Goal: Task Accomplishment & Management: Use online tool/utility

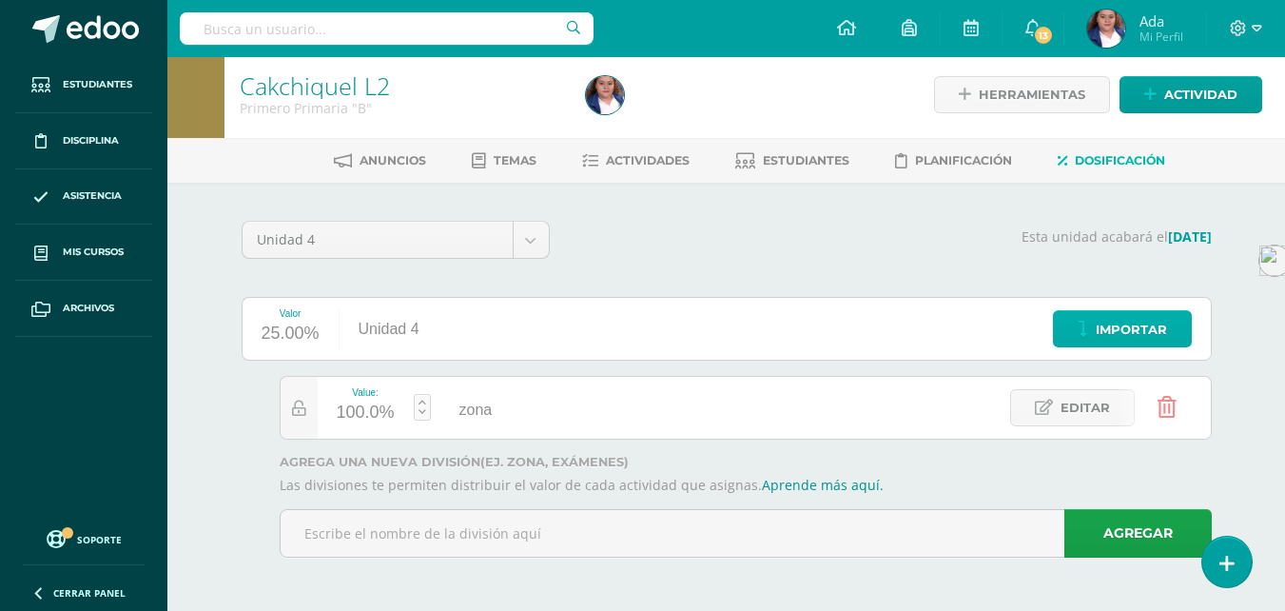
click at [1118, 332] on span "Importar" at bounding box center [1131, 329] width 71 height 35
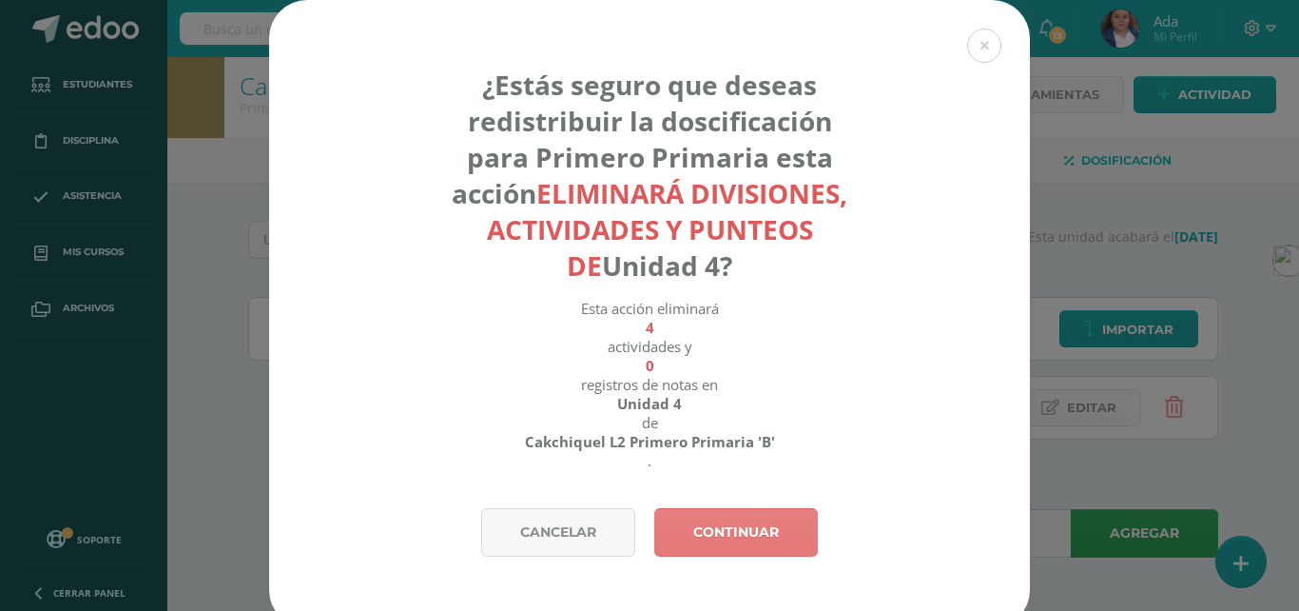
click at [709, 517] on link "Continuar" at bounding box center [736, 532] width 164 height 49
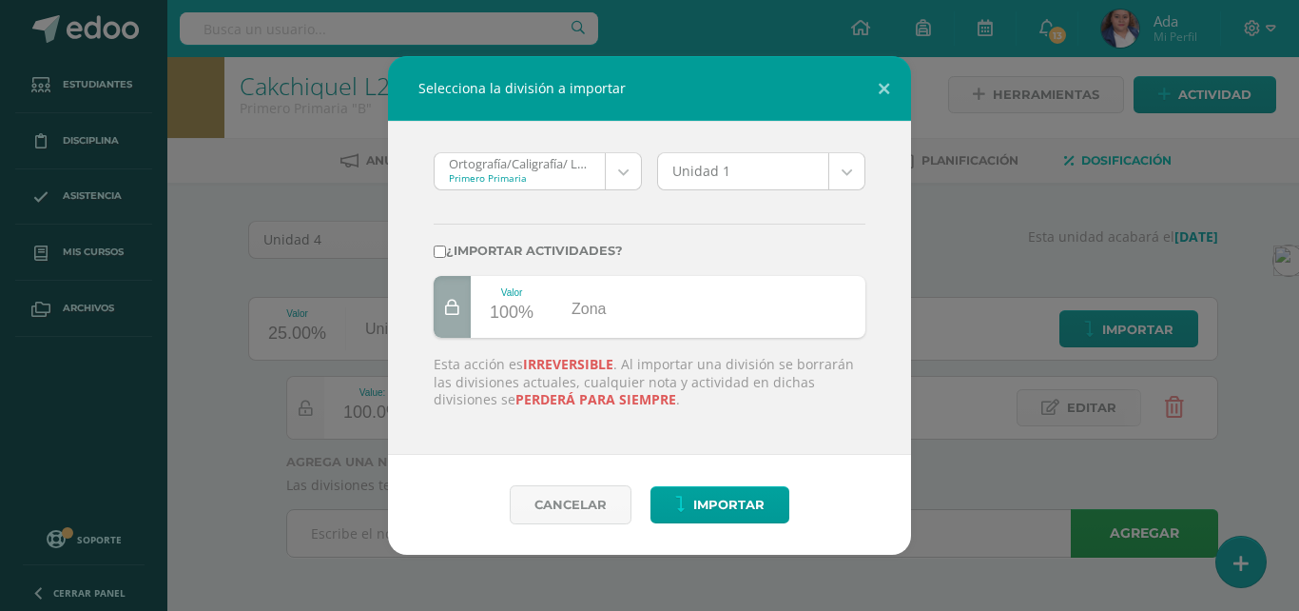
scroll to position [208, 0]
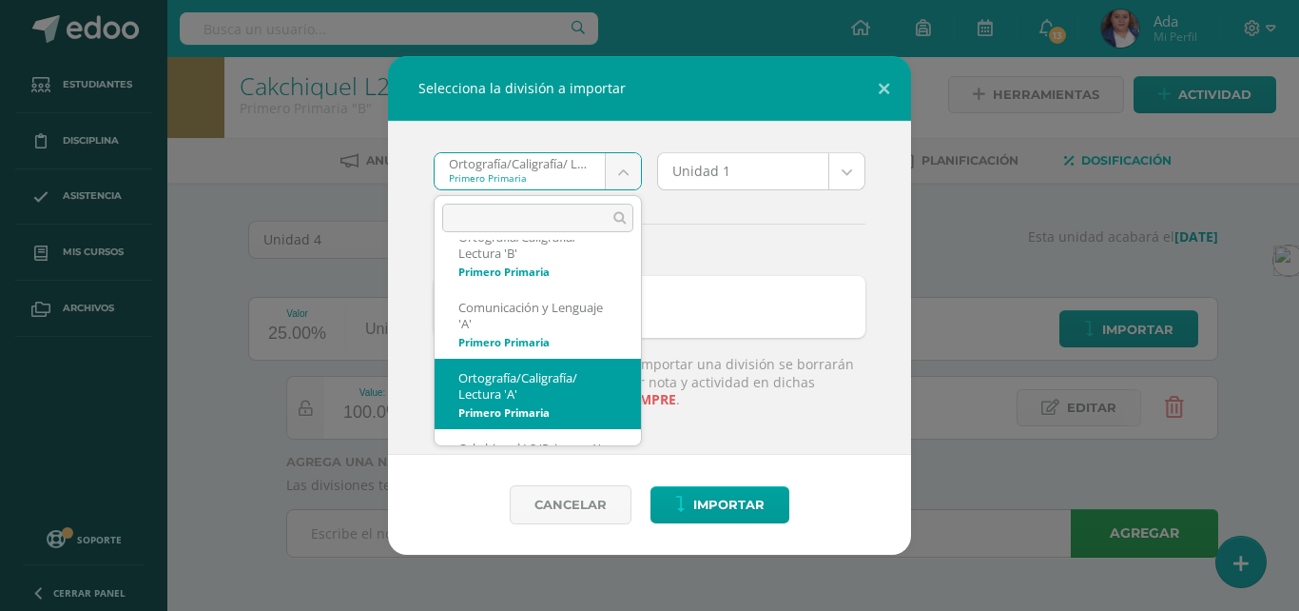
click at [626, 173] on body "Selecciona la división a importar Ortografía/Caligrafía/ Lectura 'A' Primero Pr…" at bounding box center [649, 302] width 1299 height 616
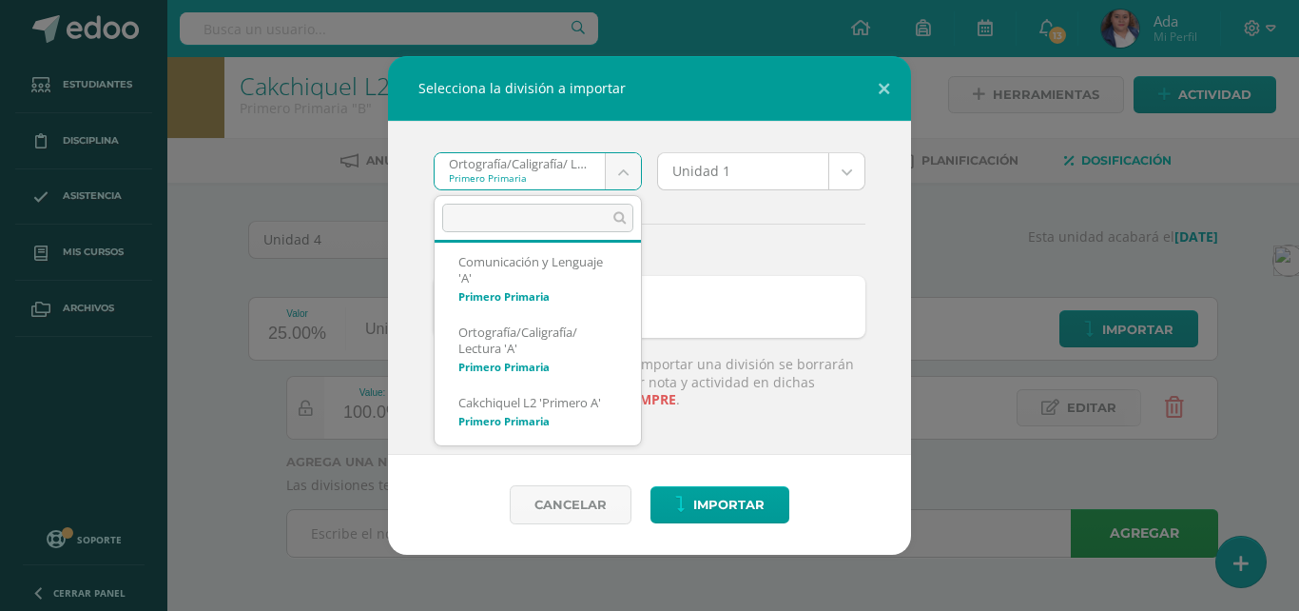
scroll to position [279, 0]
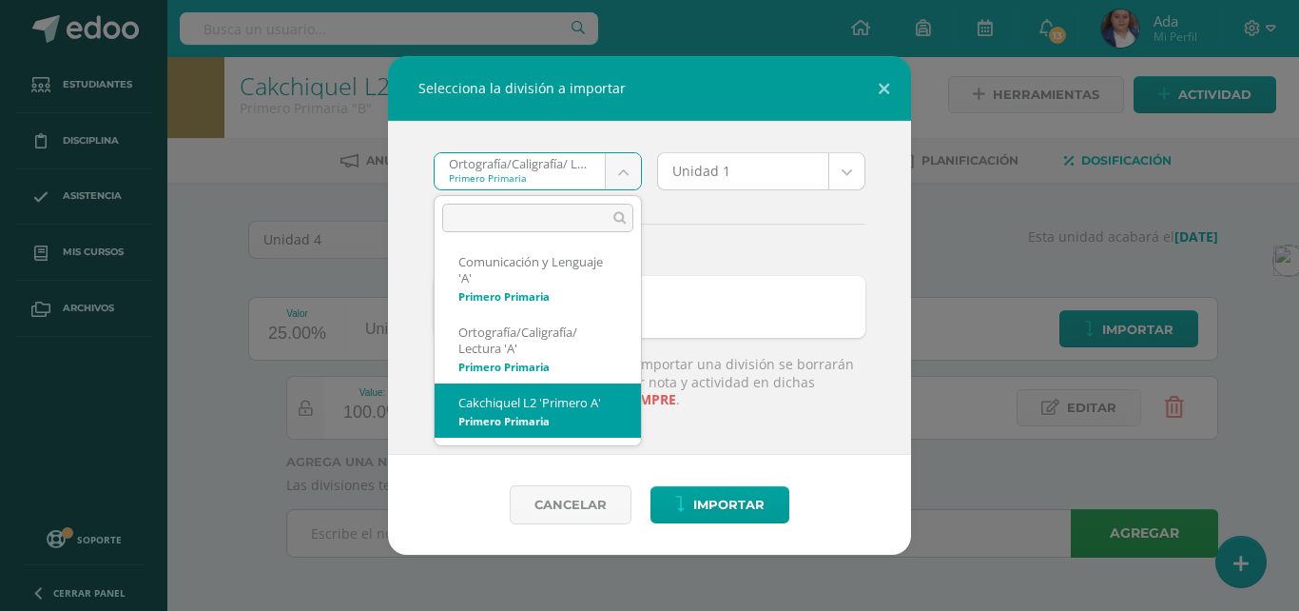
select select "1296"
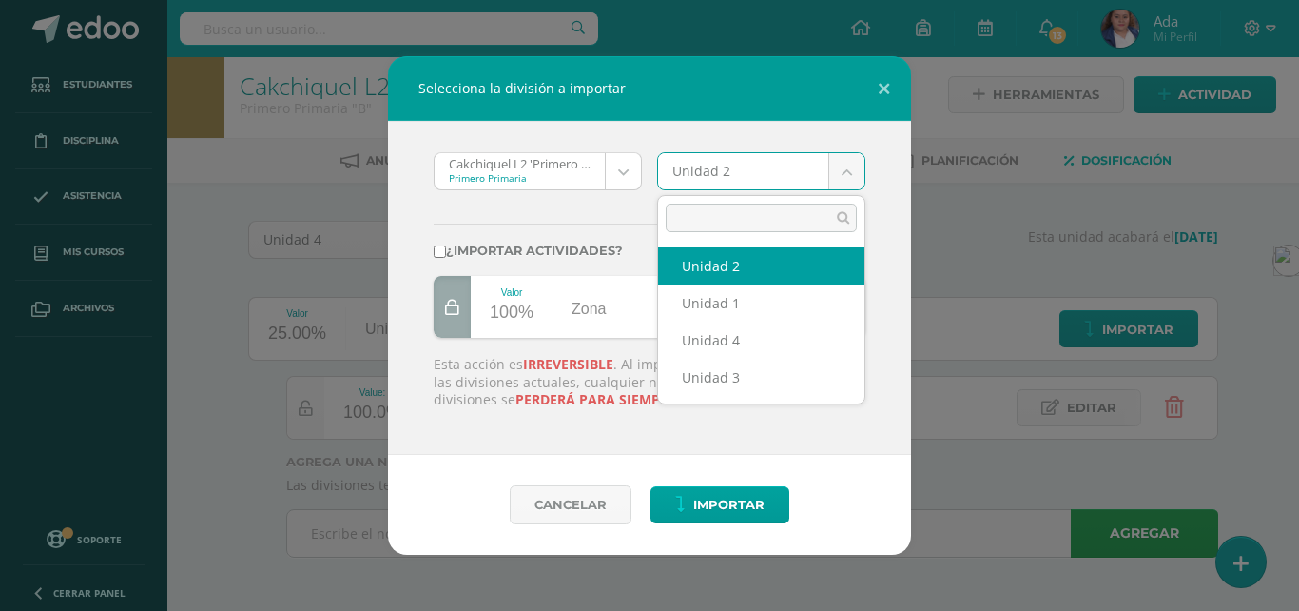
click at [848, 164] on body "Selecciona la división a importar Cakchiquel L2 'Primero A' Primero Primaria MC…" at bounding box center [649, 302] width 1299 height 616
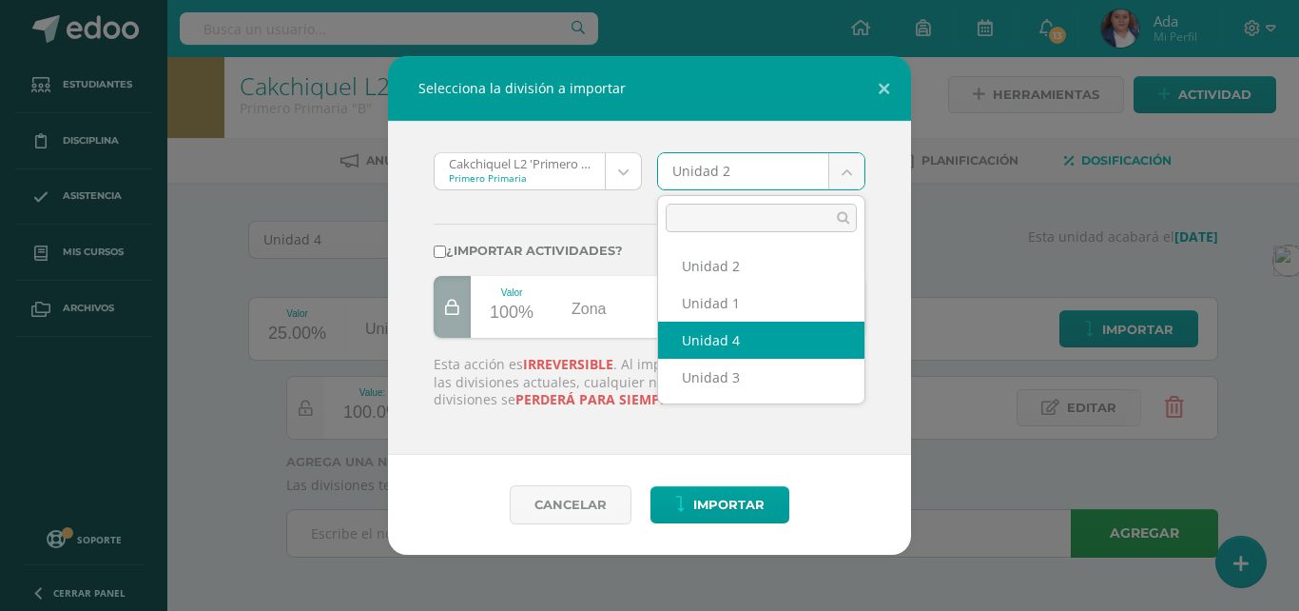
select select "58898"
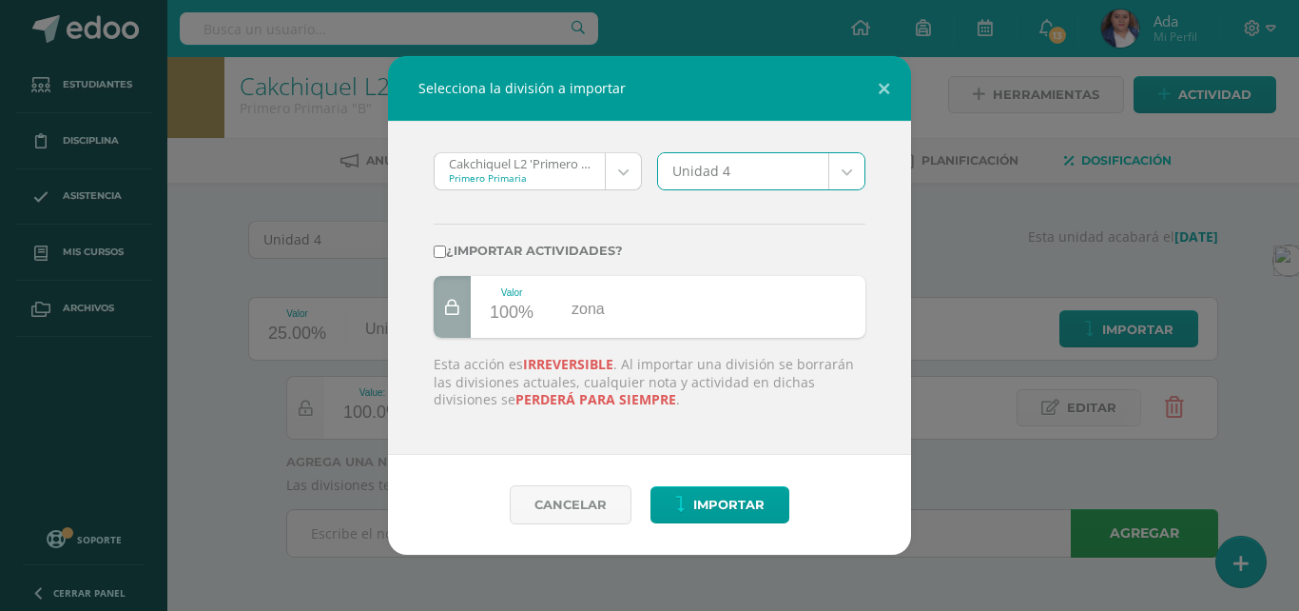
click at [443, 252] on input "¿Importar actividades?" at bounding box center [440, 251] width 12 height 12
checkbox input "true"
click at [718, 502] on span "Importar" at bounding box center [728, 504] width 71 height 35
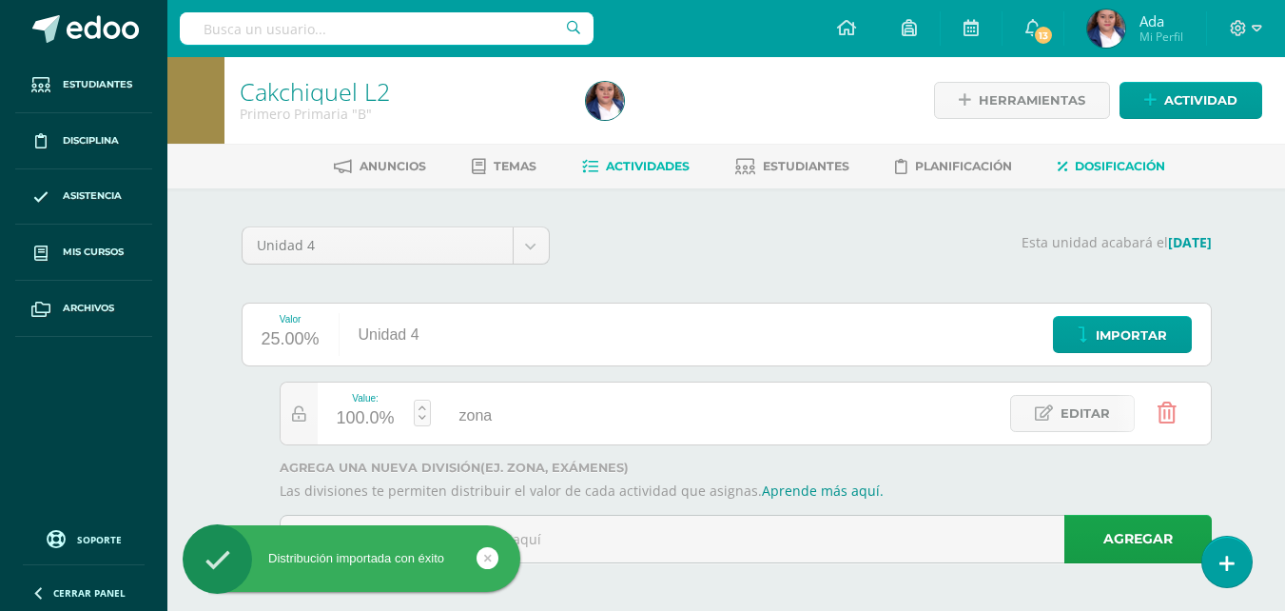
click at [669, 162] on span "Actividades" at bounding box center [648, 166] width 84 height 14
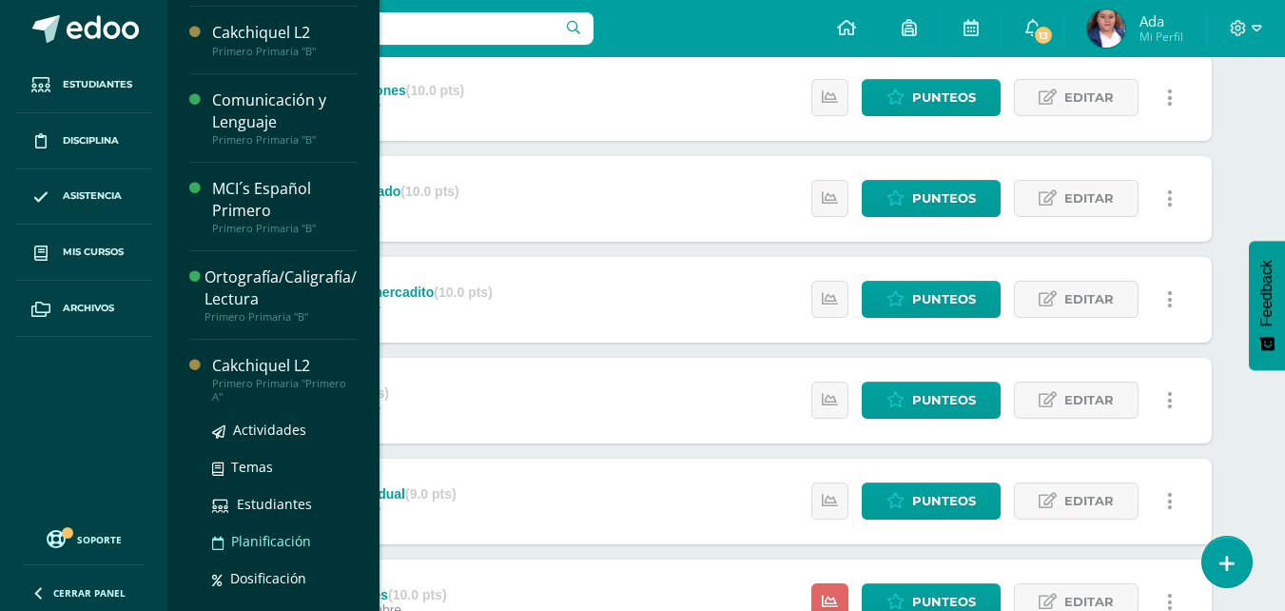
scroll to position [171, 0]
click at [283, 431] on span "Actividades" at bounding box center [269, 428] width 73 height 18
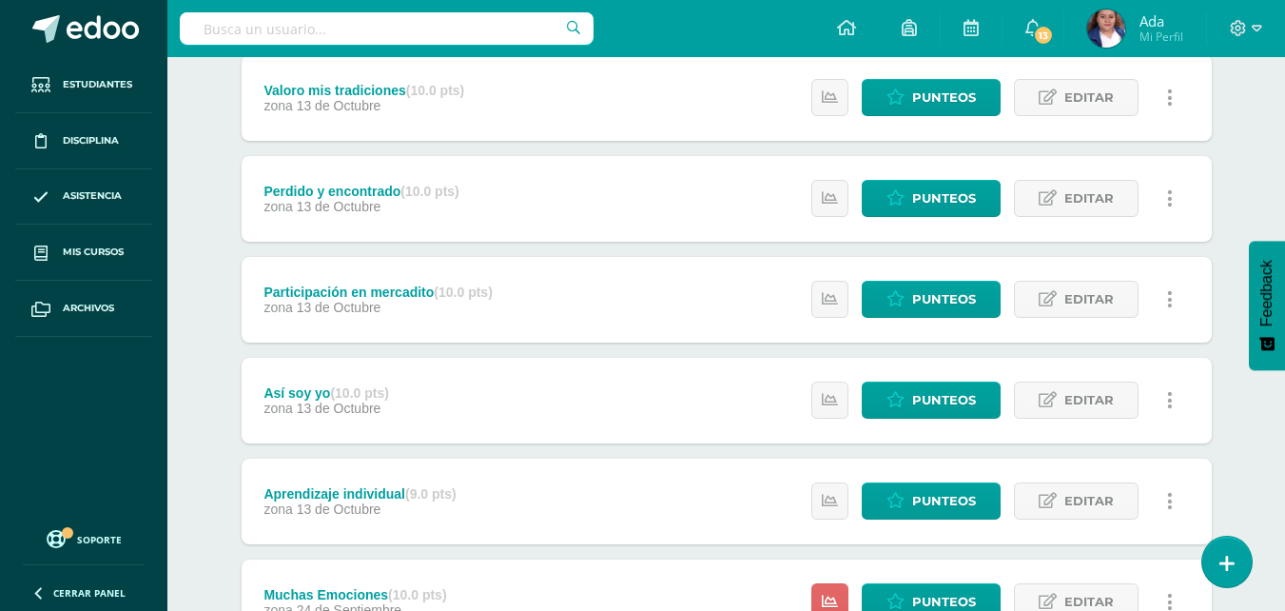
scroll to position [0, 0]
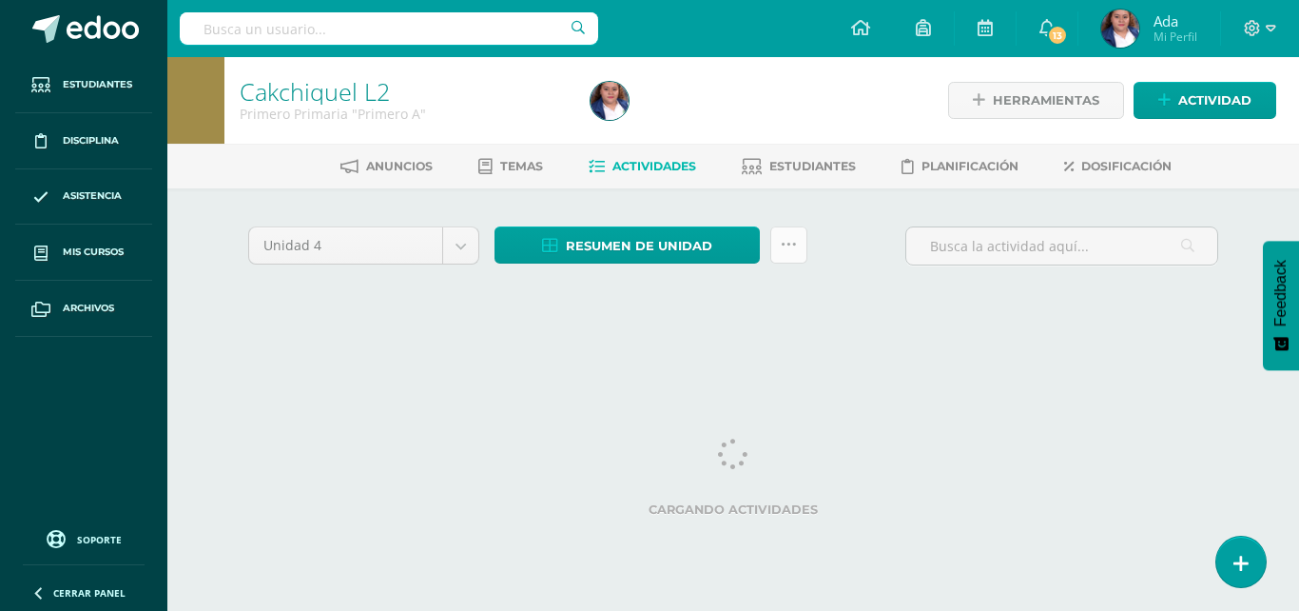
click at [782, 253] on link at bounding box center [788, 244] width 37 height 37
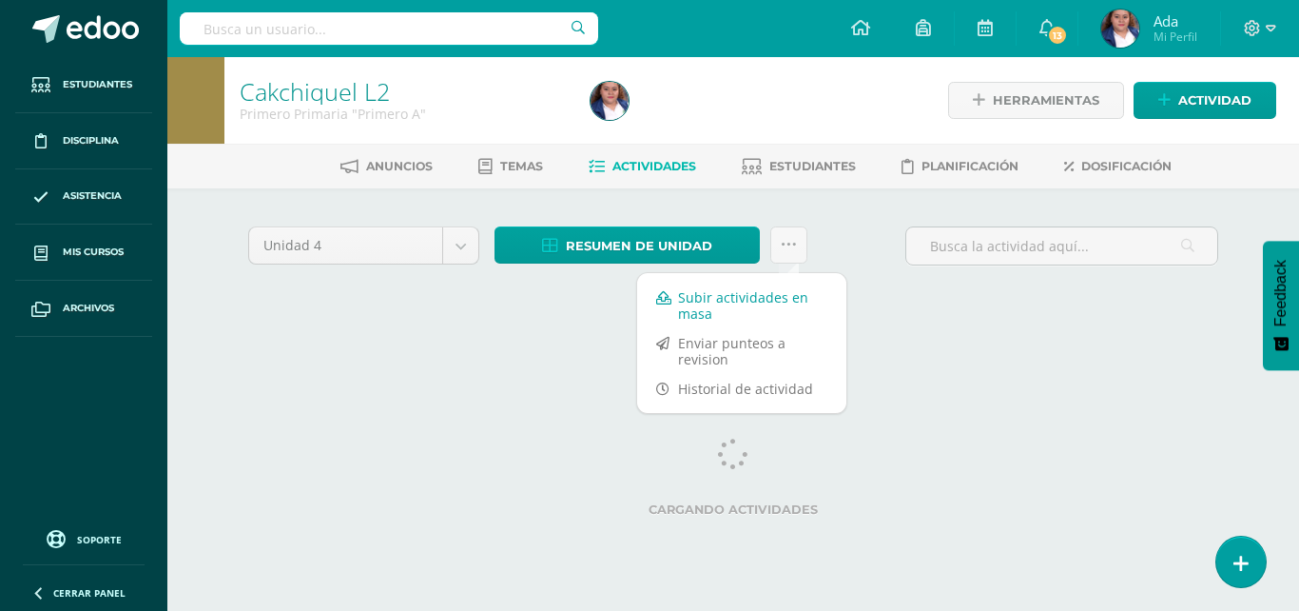
click at [736, 310] on link "Subir actividades en masa" at bounding box center [741, 306] width 209 height 46
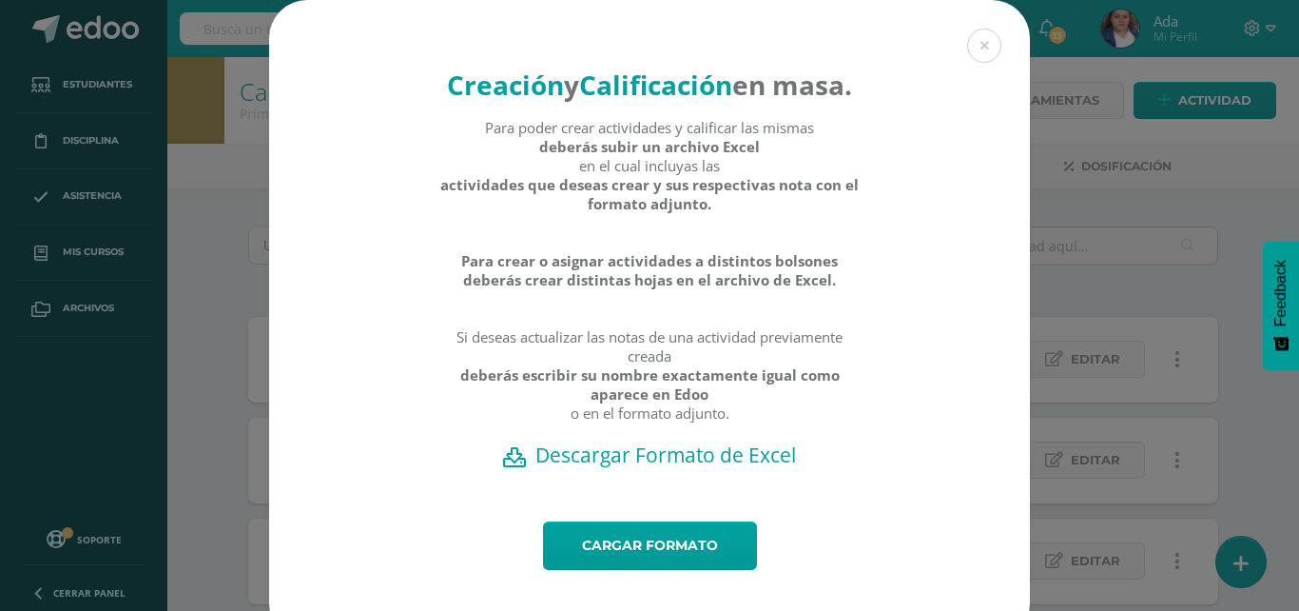
click at [697, 468] on h2 "Descargar Formato de Excel" at bounding box center [649, 454] width 694 height 27
click at [975, 49] on button at bounding box center [984, 46] width 34 height 34
